Goal: Task Accomplishment & Management: Use online tool/utility

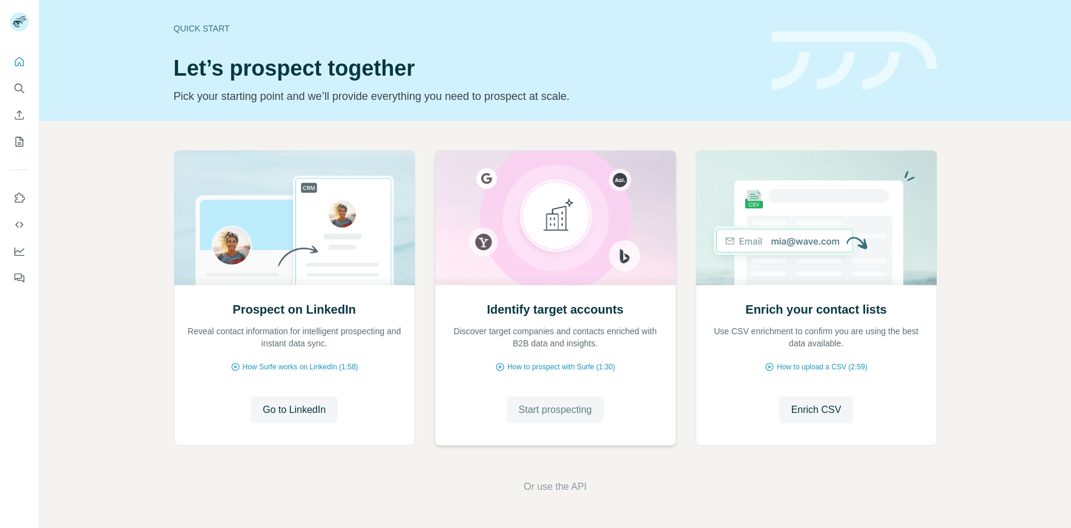
click at [540, 409] on span "Start prospecting" at bounding box center [555, 410] width 73 height 15
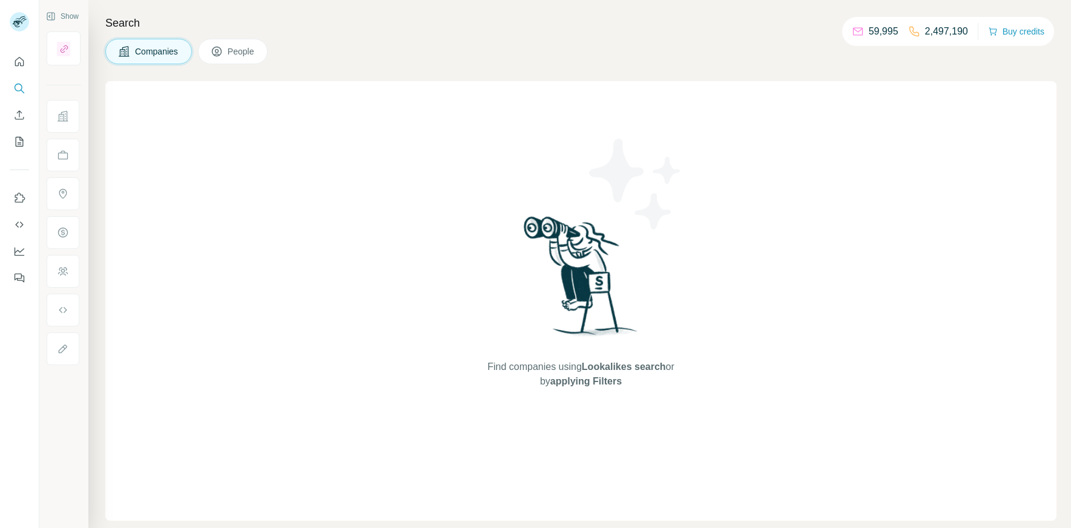
click at [155, 48] on span "Companies" at bounding box center [157, 51] width 44 height 12
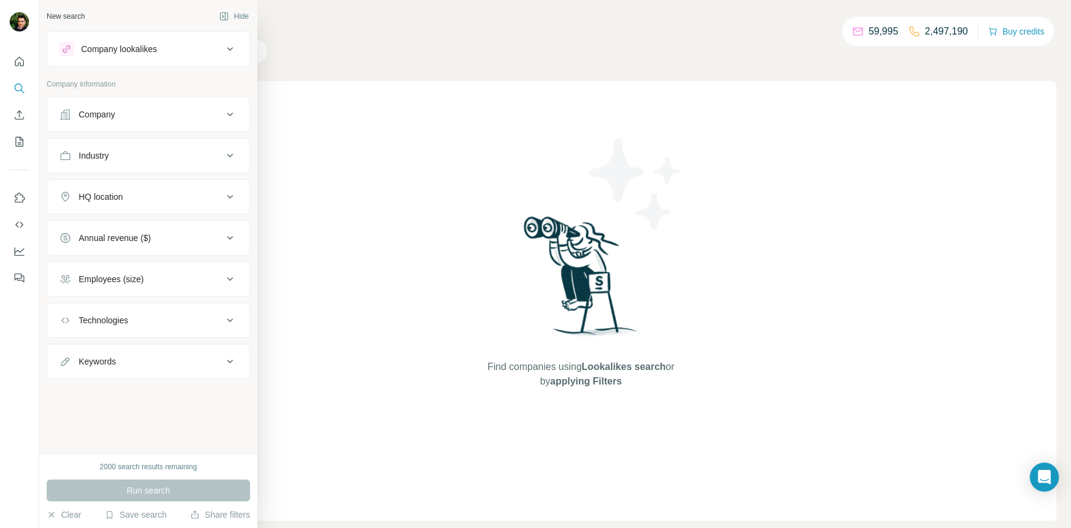
click at [115, 119] on div "Company" at bounding box center [97, 114] width 36 height 12
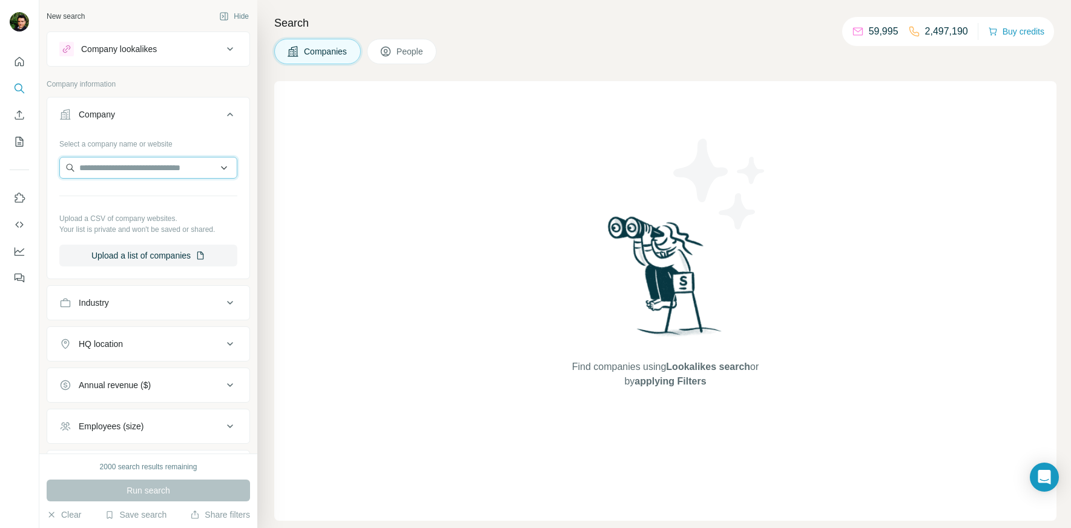
click at [125, 163] on input "text" at bounding box center [148, 168] width 178 height 22
paste input "**********"
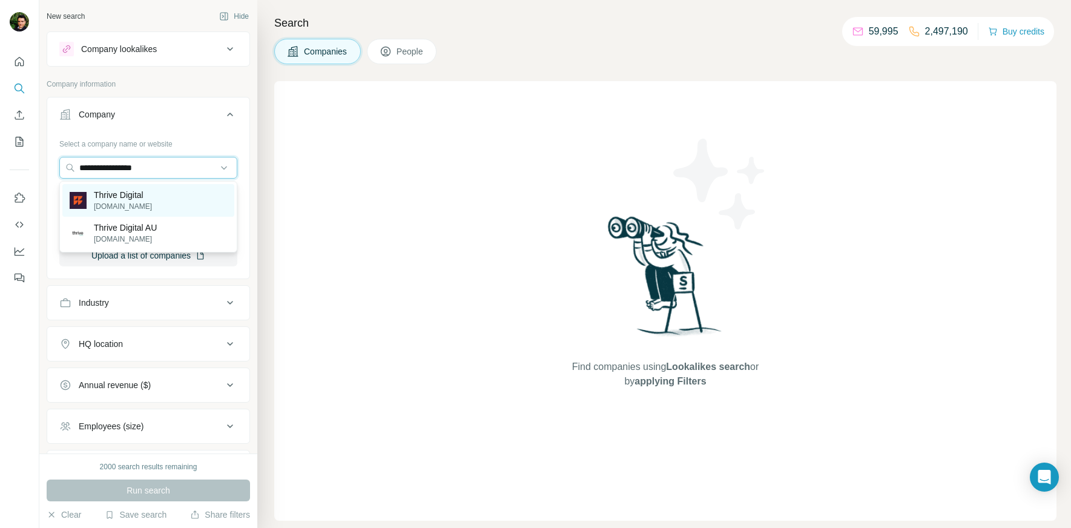
type input "**********"
click at [140, 196] on p "Thrive Digital" at bounding box center [123, 195] width 58 height 12
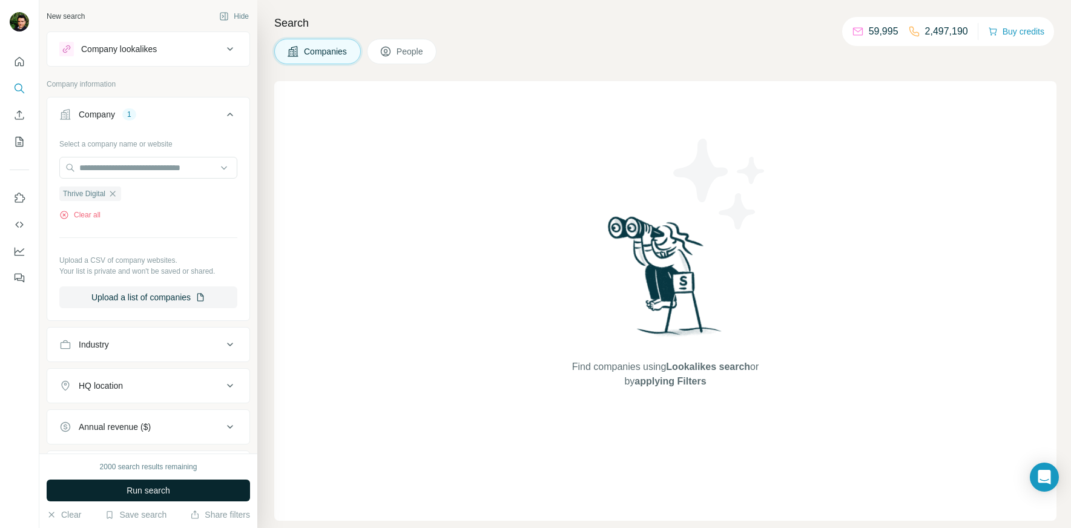
click at [179, 491] on button "Run search" at bounding box center [148, 491] width 203 height 22
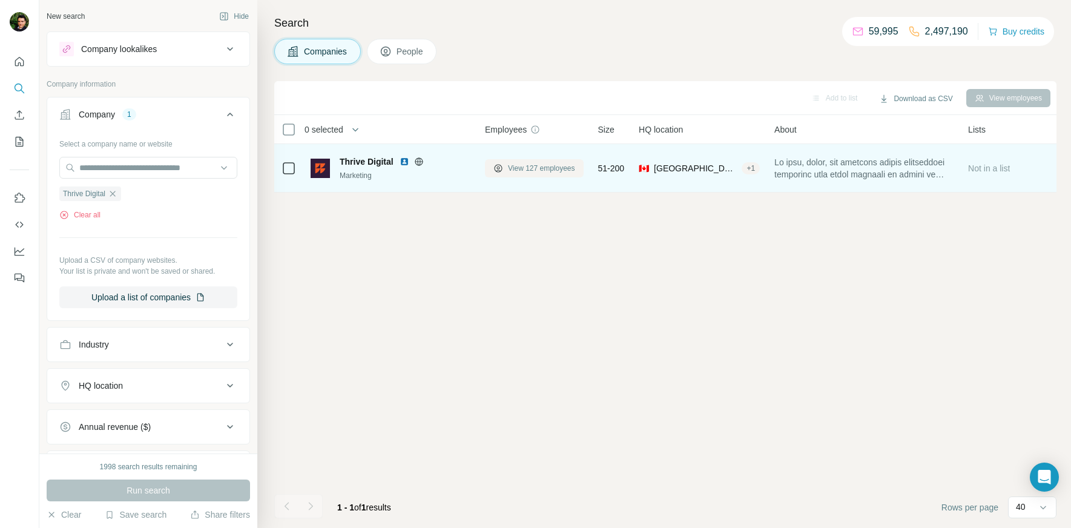
click at [523, 169] on span "View 127 employees" at bounding box center [541, 168] width 67 height 11
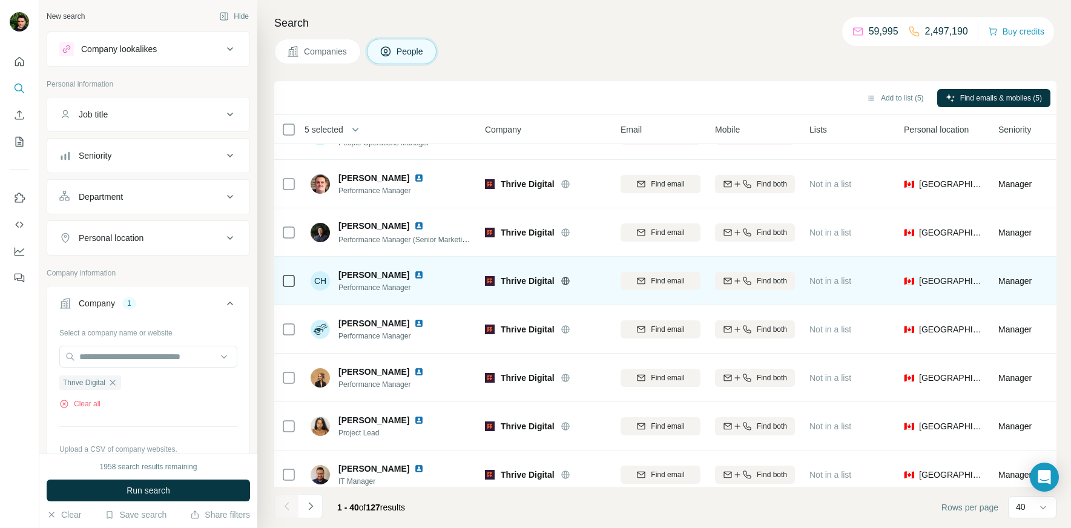
scroll to position [1595, 0]
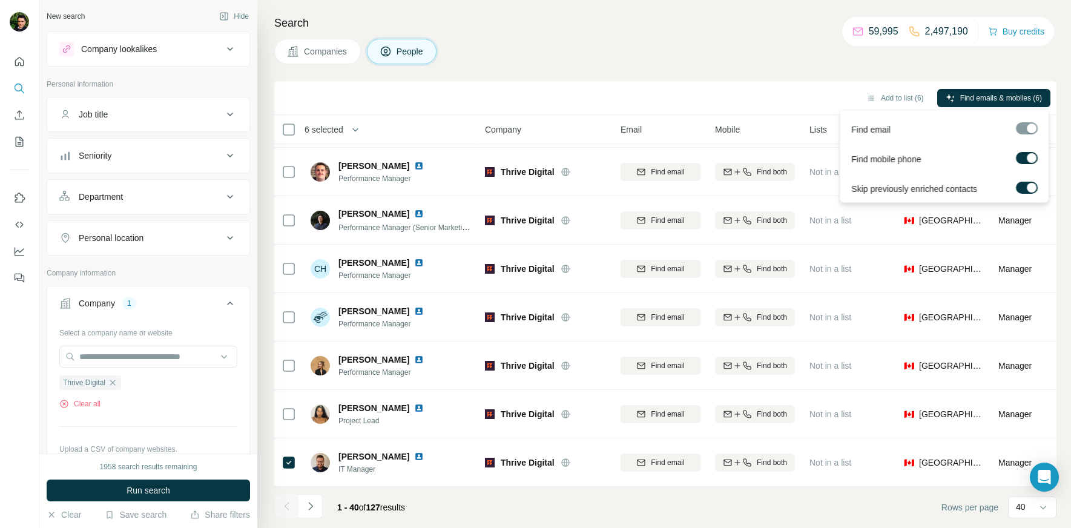
click at [1030, 130] on div at bounding box center [1027, 128] width 22 height 12
click at [979, 95] on span "Find emails & mobiles (6)" at bounding box center [1002, 98] width 82 height 11
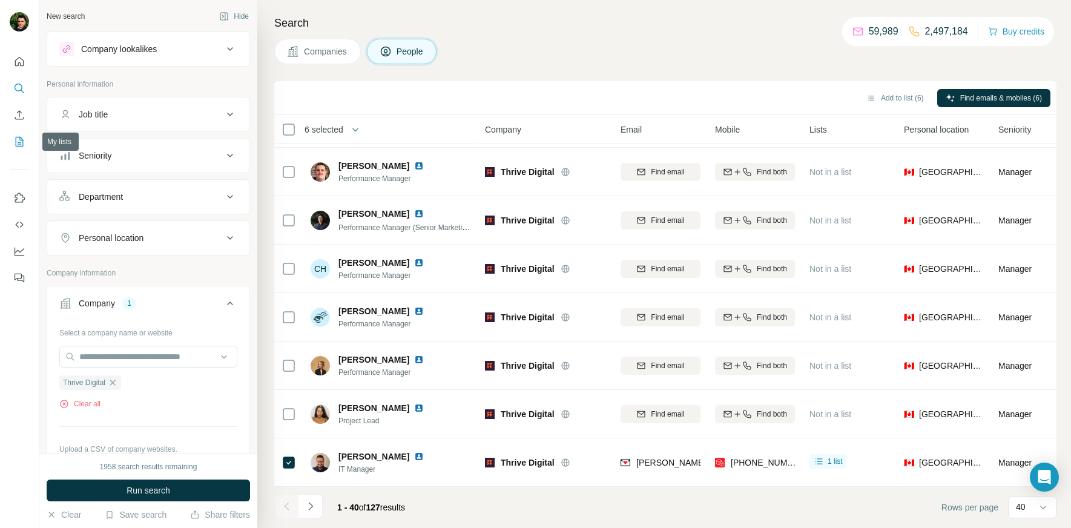
click at [27, 145] on button "My lists" at bounding box center [19, 142] width 19 height 22
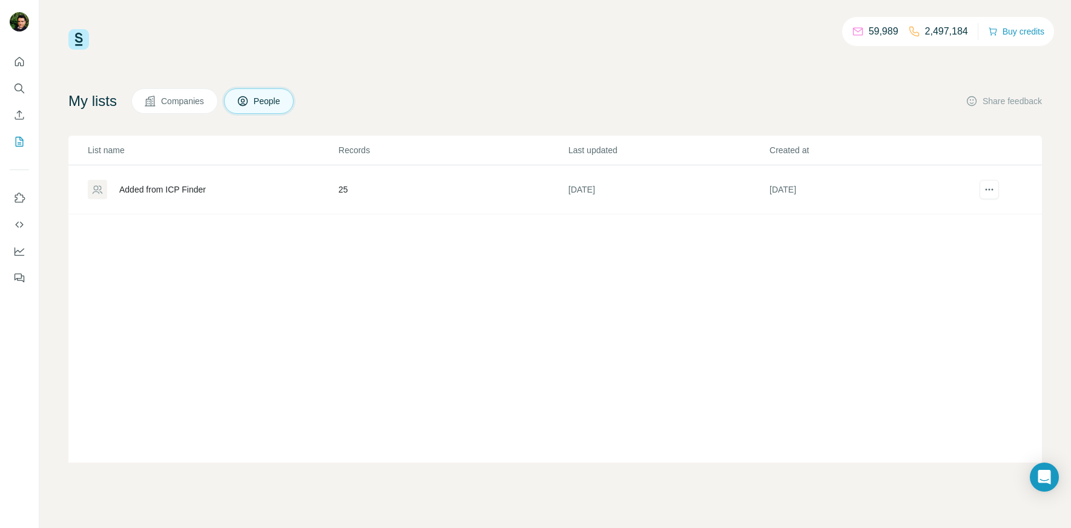
click at [191, 190] on div "Added from ICP Finder" at bounding box center [162, 190] width 87 height 12
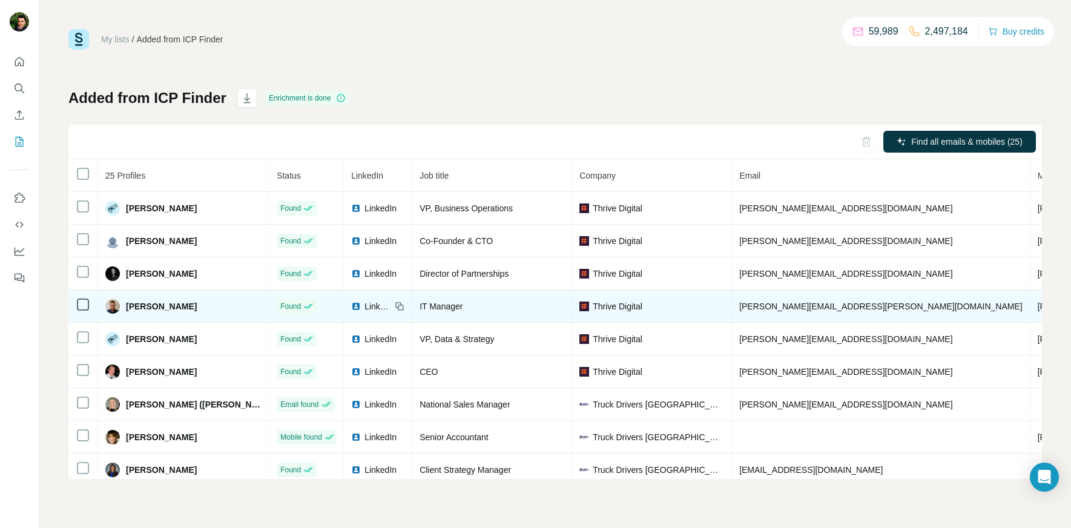
click at [365, 309] on span "LinkedIn" at bounding box center [378, 306] width 27 height 12
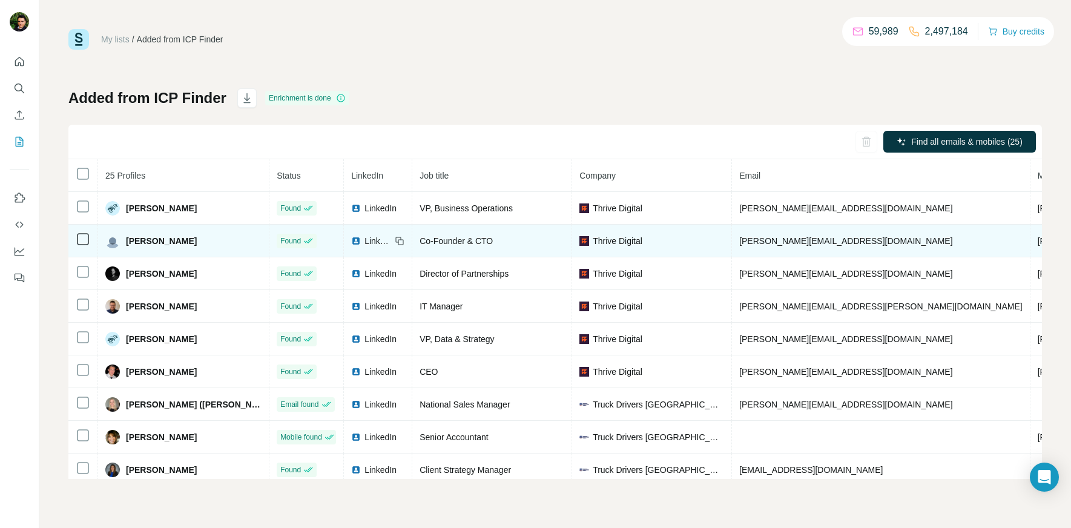
click at [365, 242] on span "LinkedIn" at bounding box center [378, 241] width 27 height 12
